Goal: Information Seeking & Learning: Learn about a topic

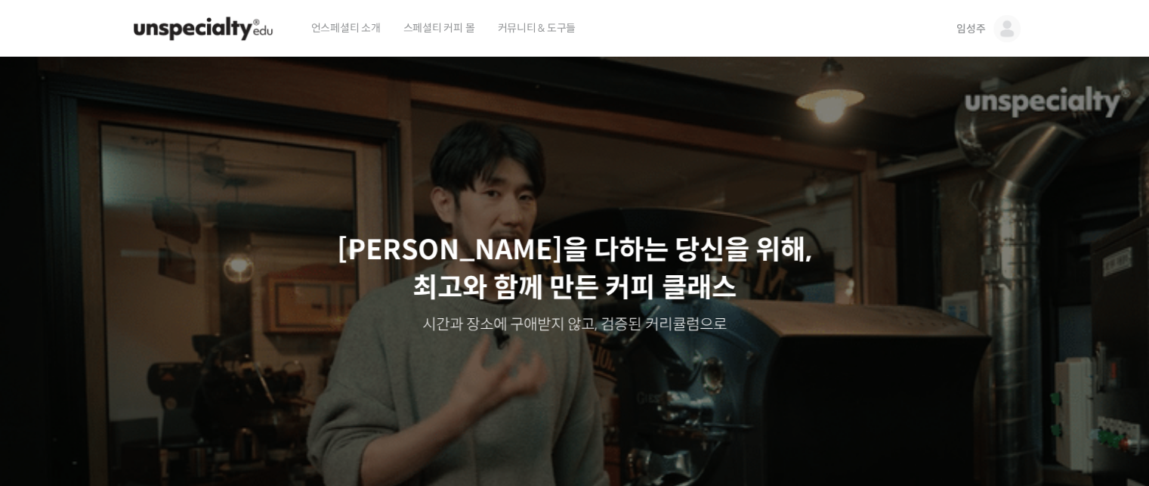
click at [963, 33] on span "임성주" at bounding box center [970, 29] width 29 height 14
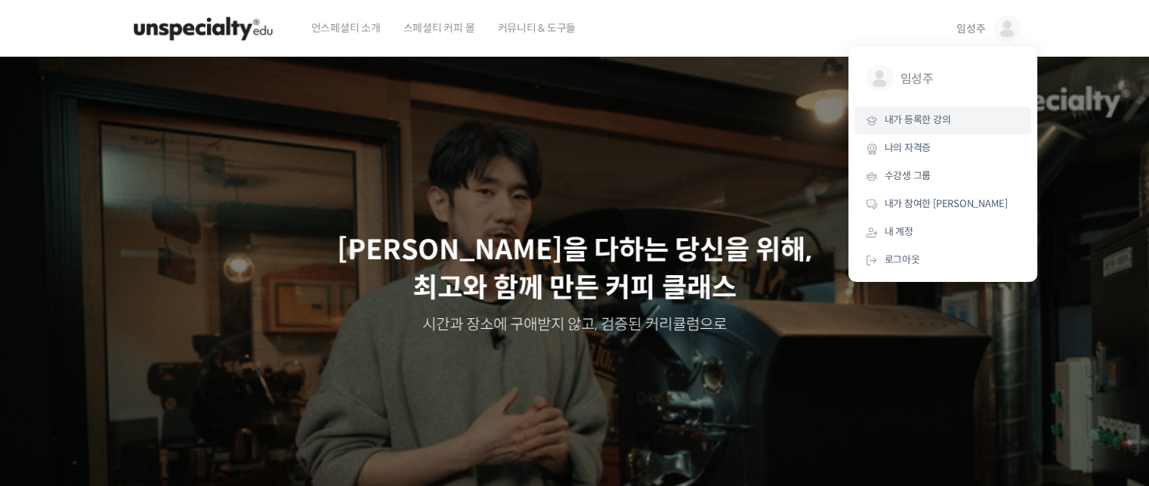
click at [914, 127] on link "내가 등록한 강의" at bounding box center [942, 121] width 177 height 28
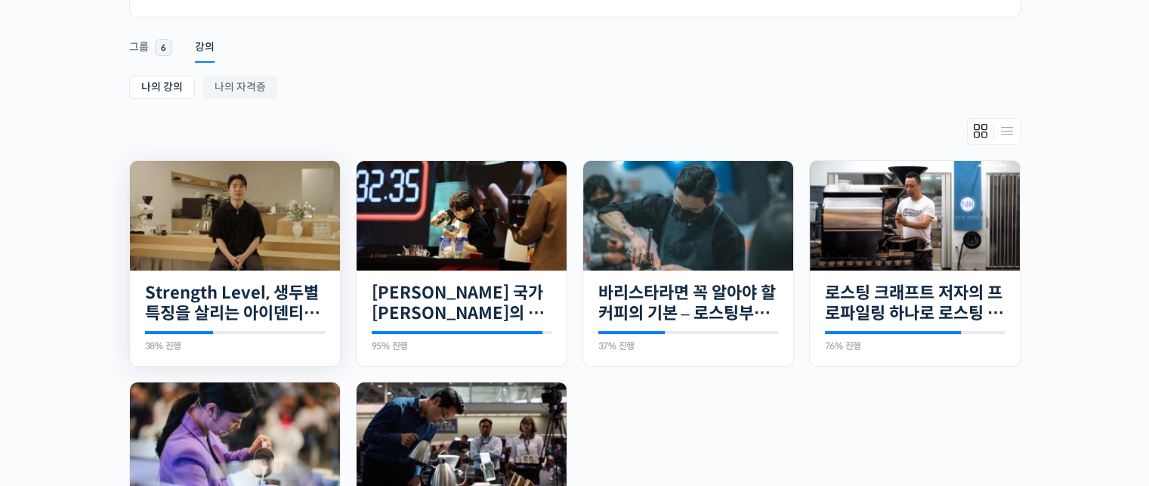
click at [215, 243] on img at bounding box center [235, 216] width 210 height 110
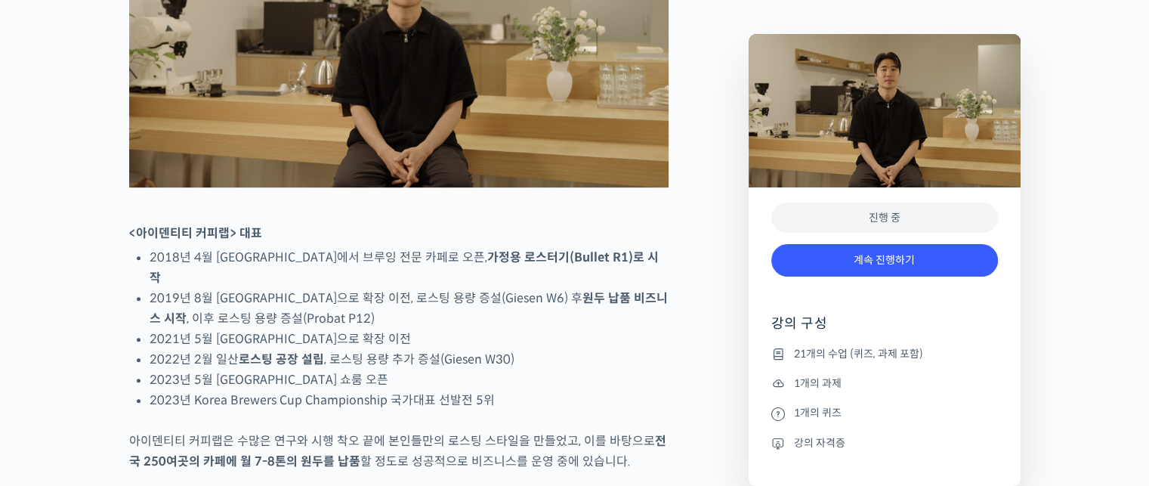
scroll to position [906, 0]
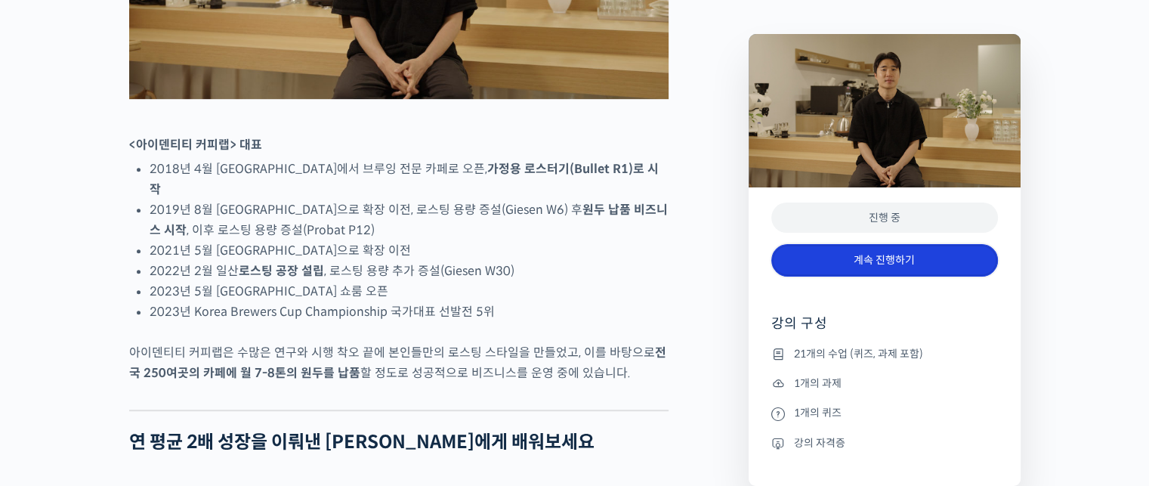
click at [903, 262] on link "계속 진행하기" at bounding box center [884, 260] width 227 height 32
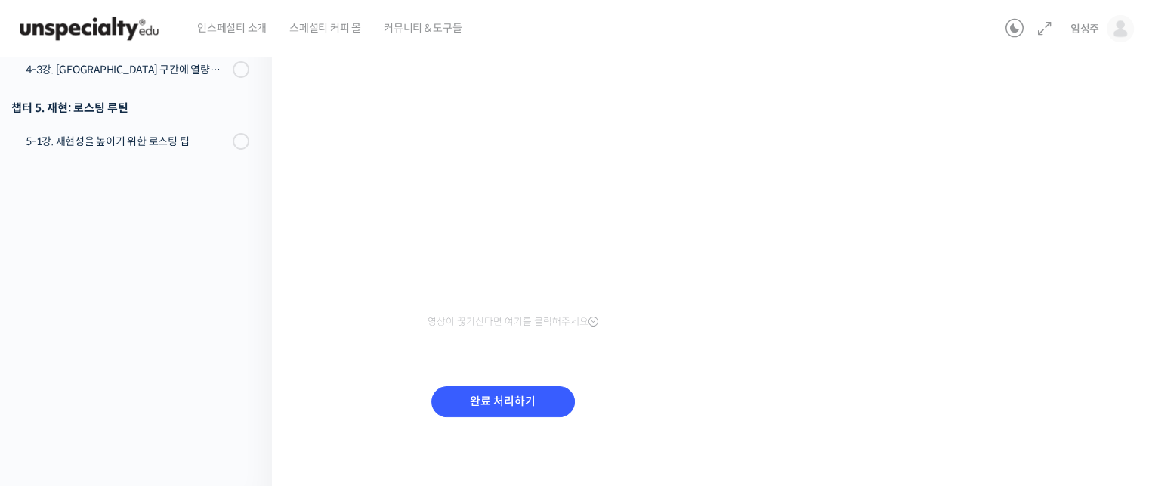
scroll to position [157, 0]
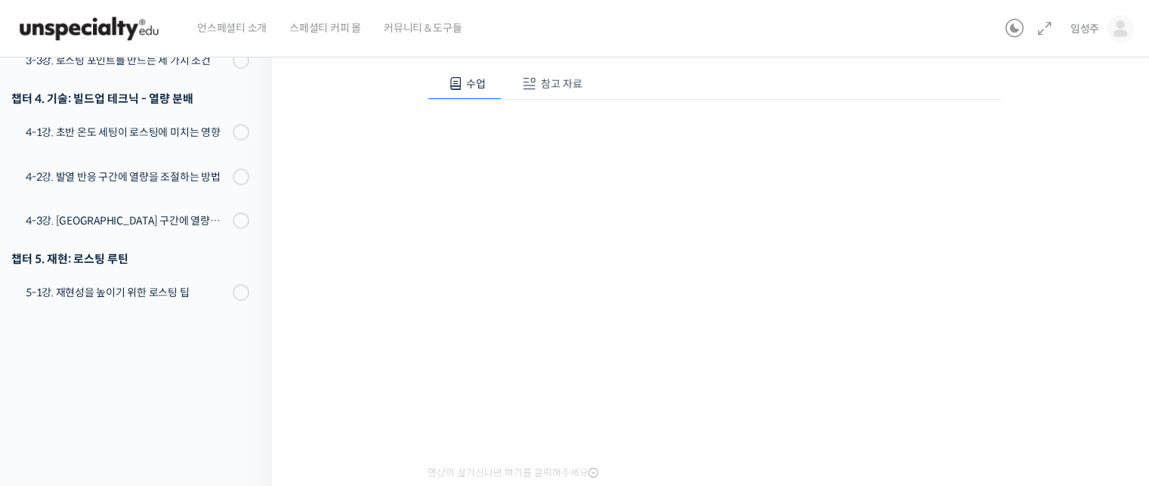
click at [1055, 338] on div "Strength Level, 생두별 특징을 살리는 아이덴티티 커피랩 [PERSON_NAME] [PERSON_NAME]의 로스팅 클래스 3-1강…" at bounding box center [713, 259] width 733 height 697
click at [556, 77] on span "참고 자료" at bounding box center [562, 84] width 42 height 14
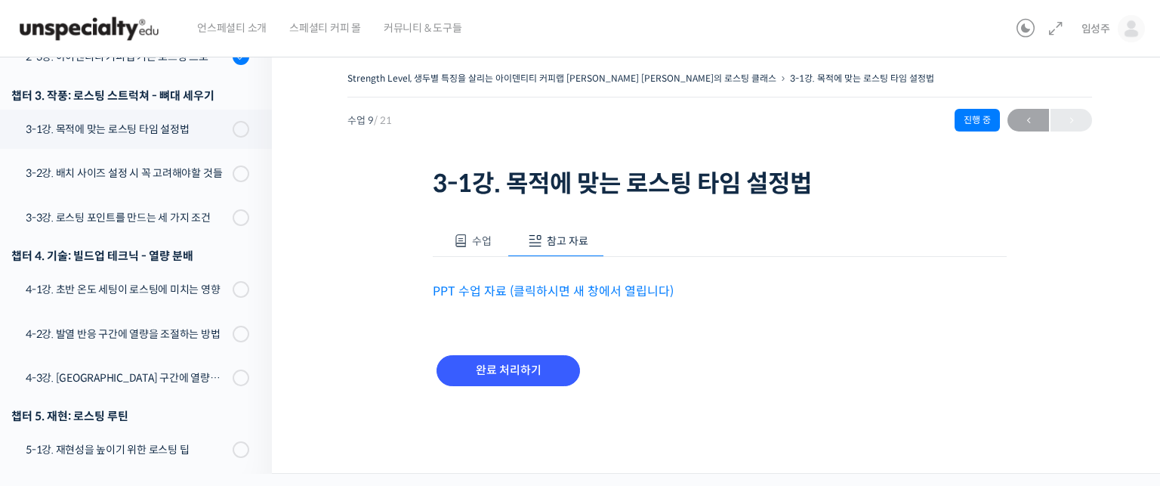
click at [607, 295] on link "PPT 수업 자료 (클릭하시면 새 창에서 열립니다)" at bounding box center [553, 291] width 241 height 16
click at [477, 241] on span "수업" at bounding box center [482, 241] width 20 height 14
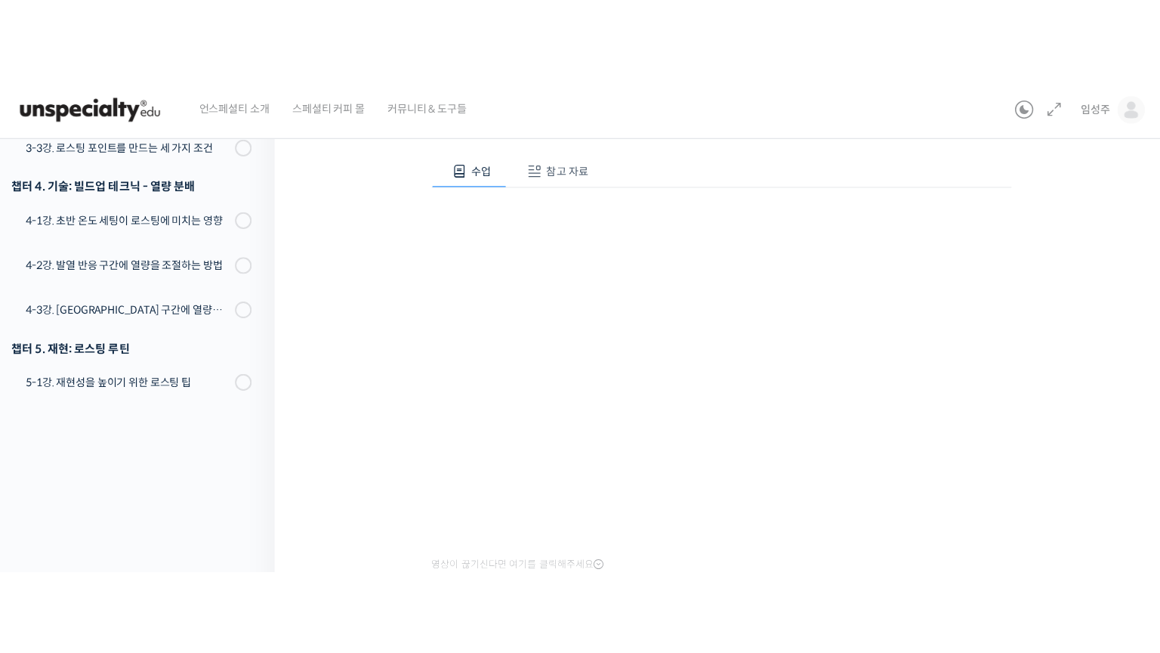
scroll to position [141, 0]
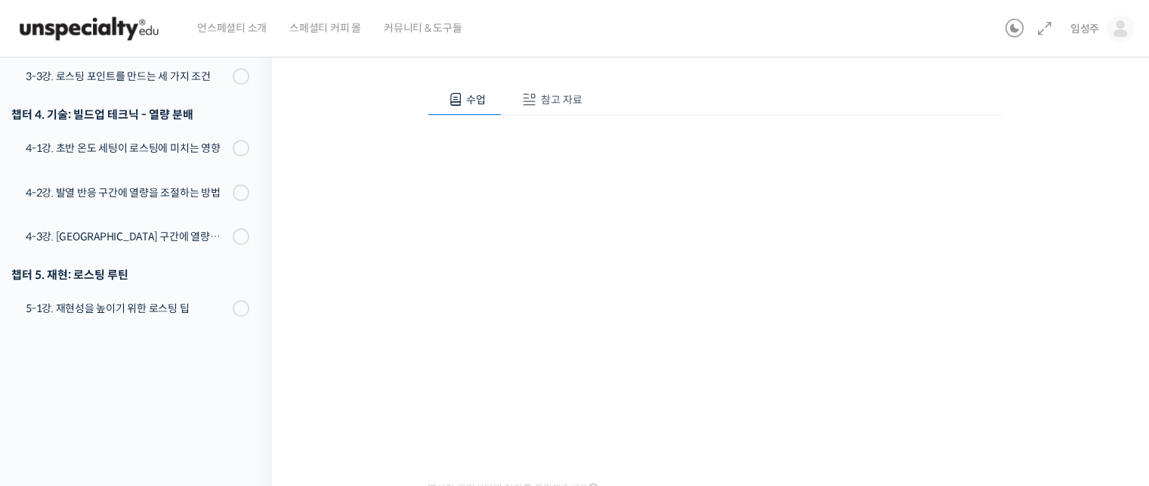
scroll to position [631, 0]
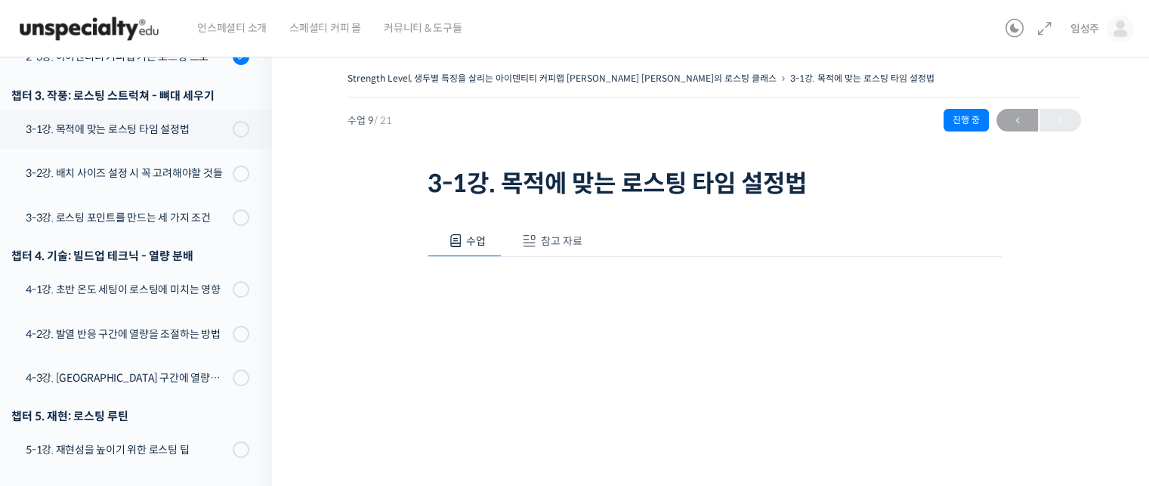
scroll to position [139, 0]
